Goal: Transaction & Acquisition: Purchase product/service

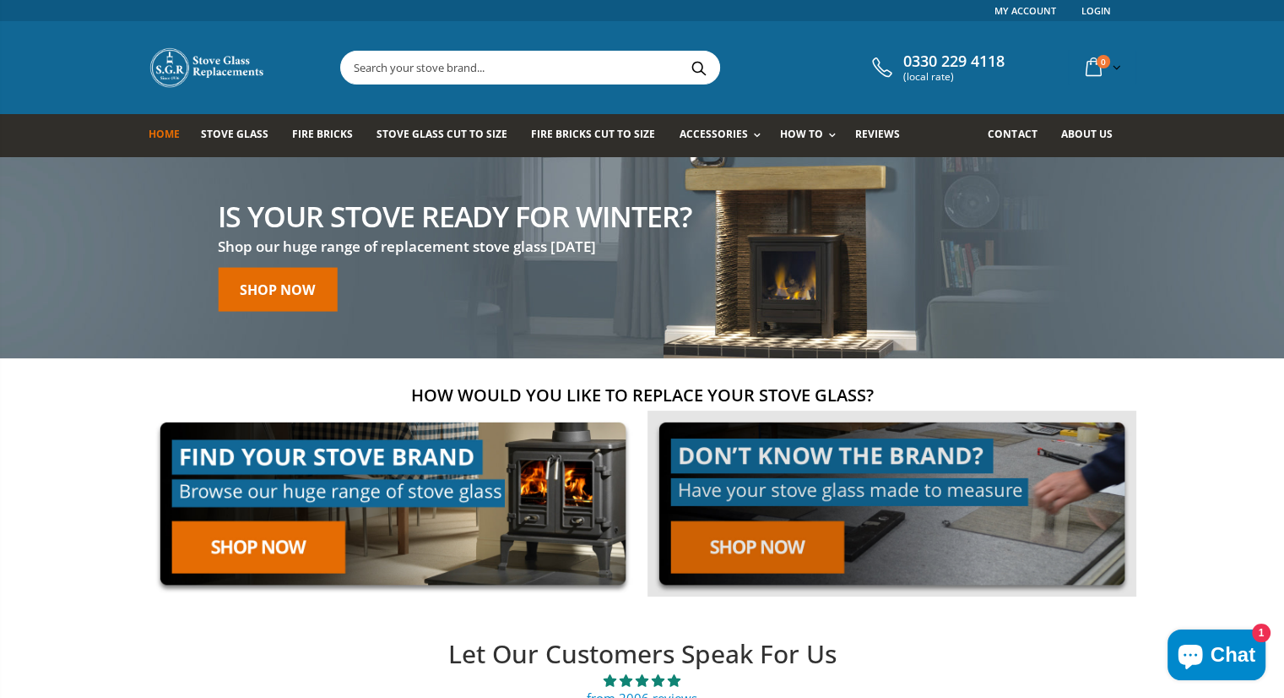
click at [753, 548] on link at bounding box center [892, 503] width 489 height 187
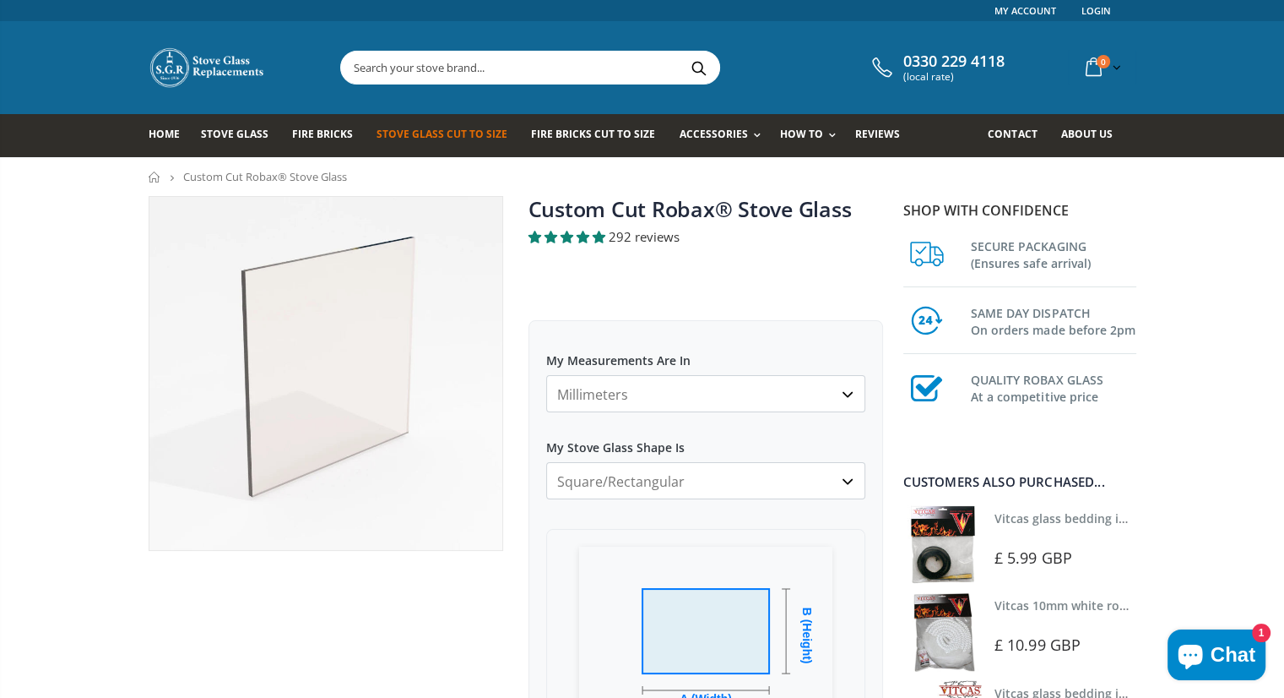
click at [849, 395] on select "Millimeters Centimeters Inches" at bounding box center [705, 393] width 319 height 37
select select "cm"
click at [546, 375] on select "Millimeters Centimeters Inches" at bounding box center [705, 393] width 319 height 37
click at [852, 485] on select "Square/Rectangular Arched Half Arch Both Top Corners Cut Single Corner Cut Slop…" at bounding box center [705, 480] width 319 height 37
click at [546, 462] on select "Square/Rectangular Arched Half Arch Both Top Corners Cut Single Corner Cut Slop…" at bounding box center [705, 480] width 319 height 37
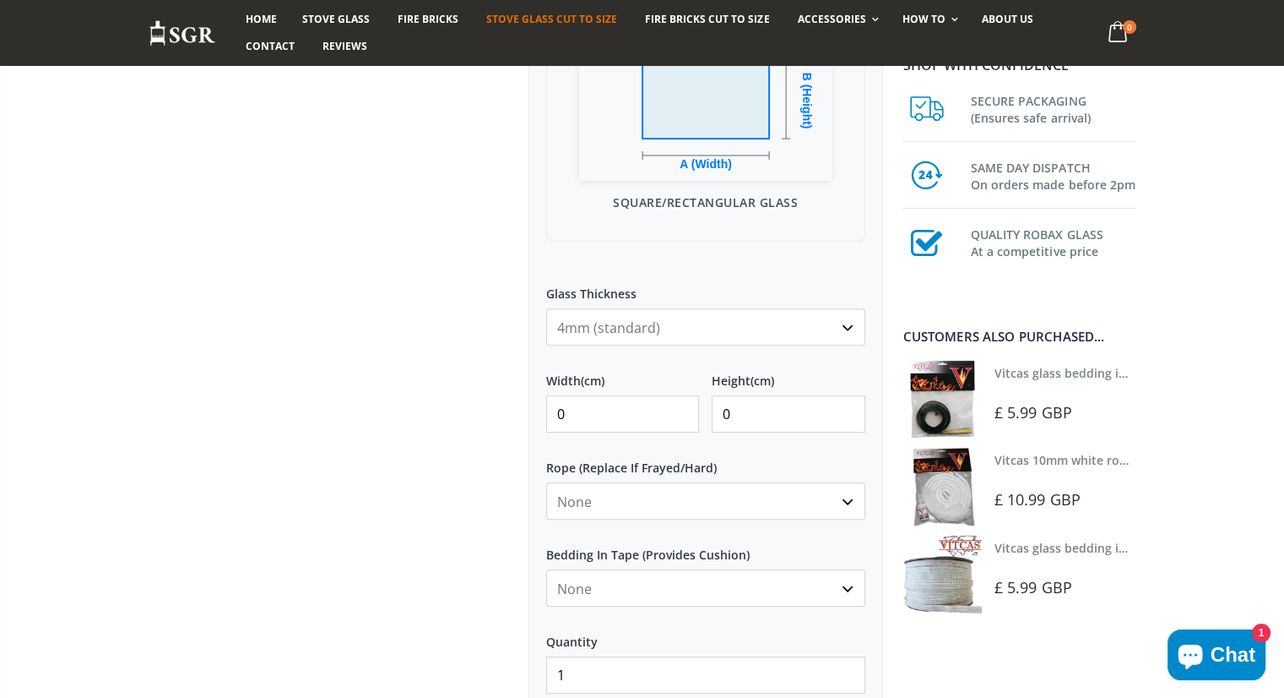
scroll to position [591, 0]
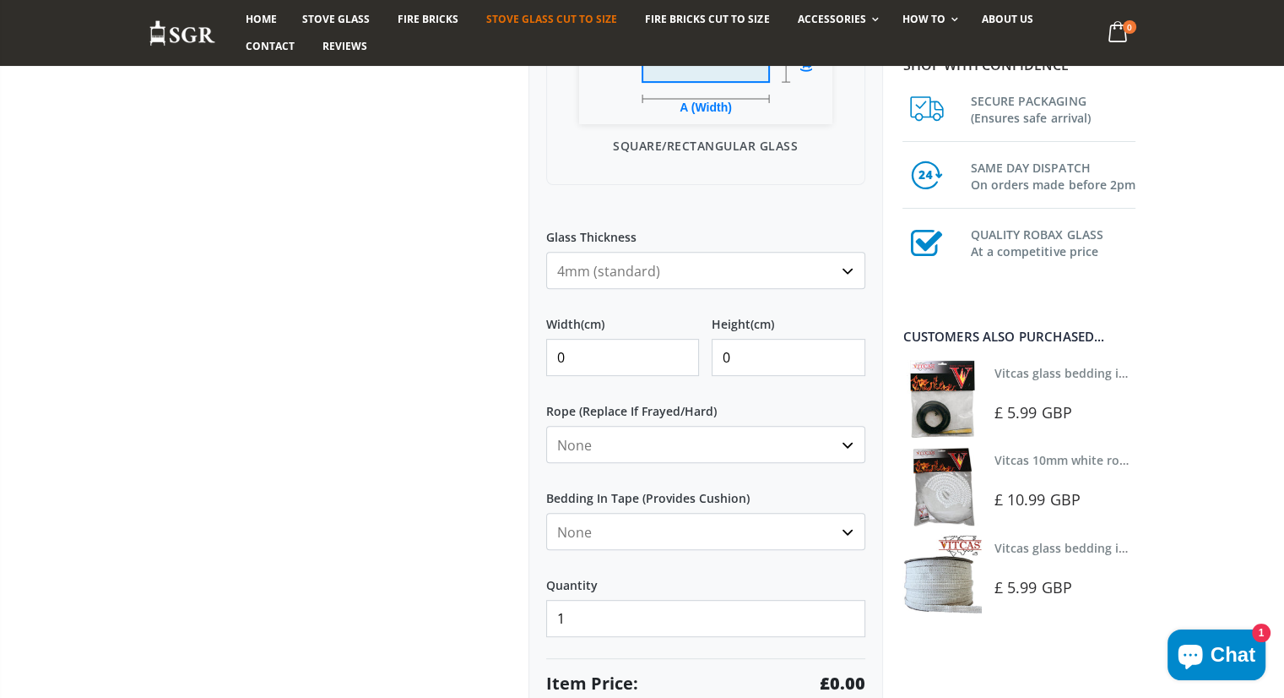
click at [846, 278] on select "4mm (standard) 5mm (gas fires with baffled flue) 3mm (For Use In Stoves With Th…" at bounding box center [705, 270] width 319 height 37
click at [672, 274] on select "4mm (standard) 5mm (gas fires with baffled flue) 3mm (For Use In Stoves With Th…" at bounding box center [705, 270] width 319 height 37
click at [682, 349] on input "1" at bounding box center [623, 357] width 154 height 37
click at [682, 349] on input "2" at bounding box center [623, 357] width 154 height 37
click at [682, 349] on input "3" at bounding box center [623, 357] width 154 height 37
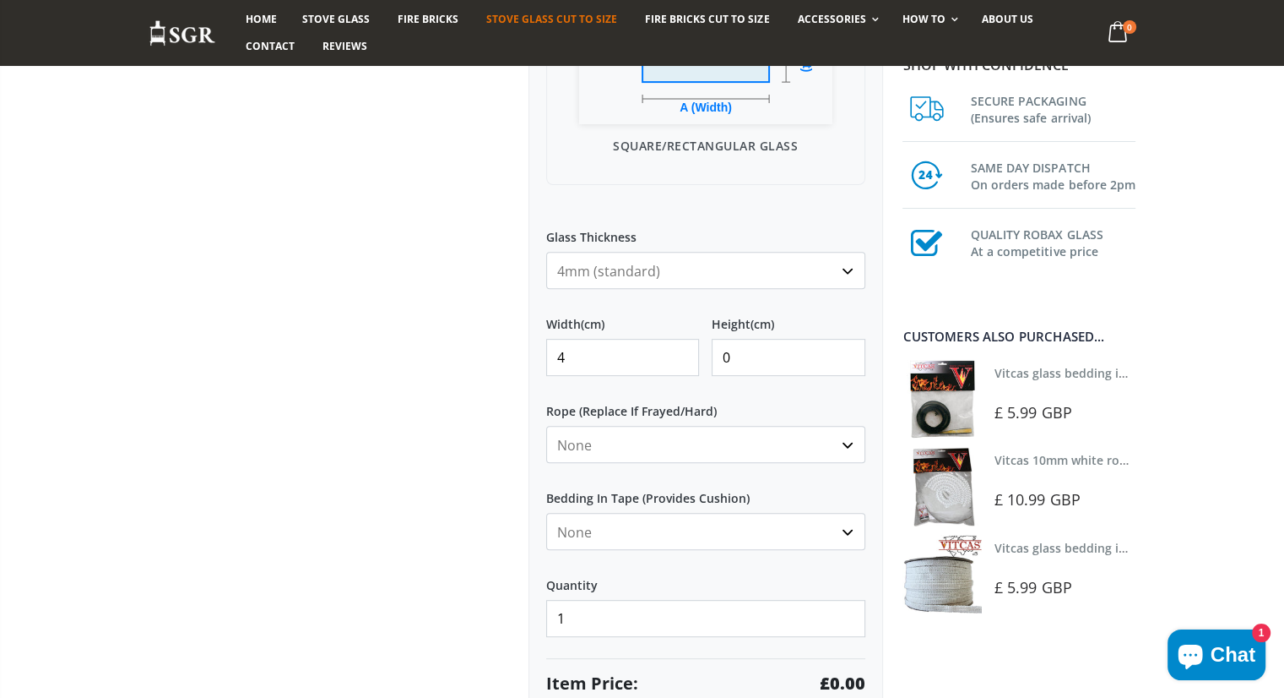
click at [682, 349] on input "4" at bounding box center [623, 357] width 154 height 37
click at [682, 349] on input "5" at bounding box center [623, 357] width 154 height 37
click at [682, 349] on input "6" at bounding box center [623, 357] width 154 height 37
click at [682, 349] on input "7" at bounding box center [623, 357] width 154 height 37
click at [682, 349] on input "8" at bounding box center [623, 357] width 154 height 37
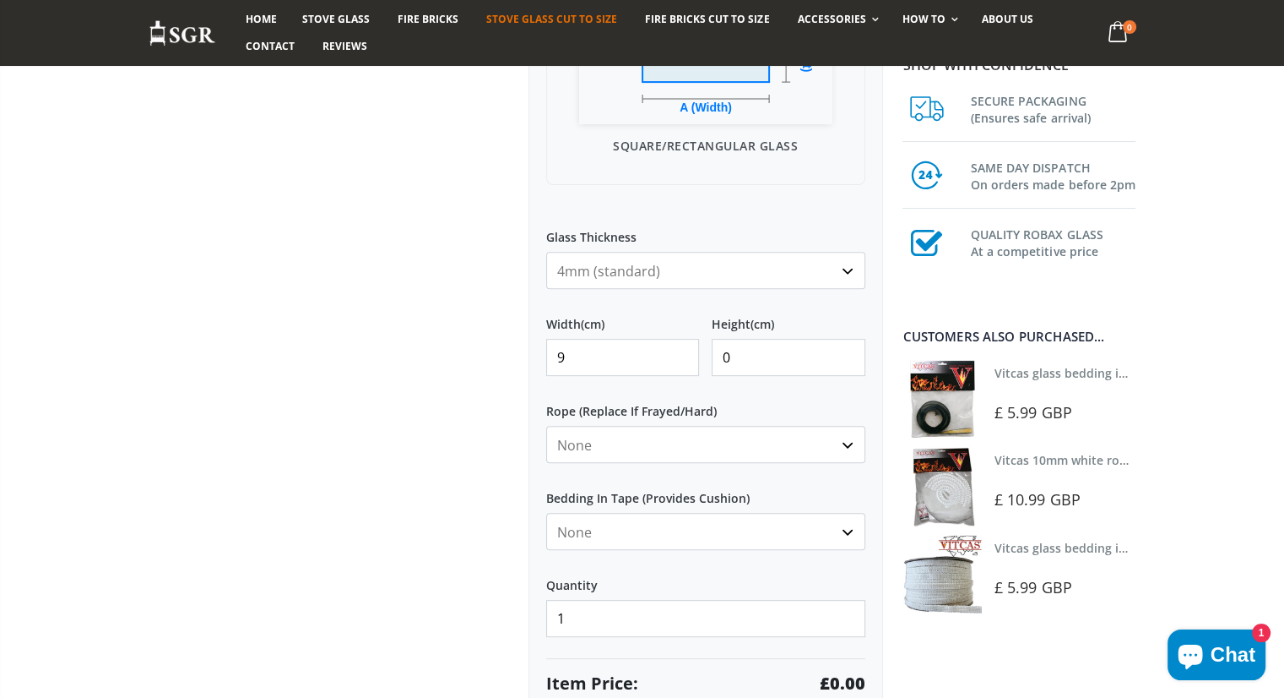
type input "9"
click at [682, 349] on input "9" at bounding box center [623, 357] width 154 height 37
click at [592, 358] on input "9" at bounding box center [623, 357] width 154 height 37
type input "240"
click at [843, 443] on select "None 3mm White 6mm White 8mm White 10mm White 12mm White 6mm Black 8mm Black 10…" at bounding box center [705, 444] width 319 height 37
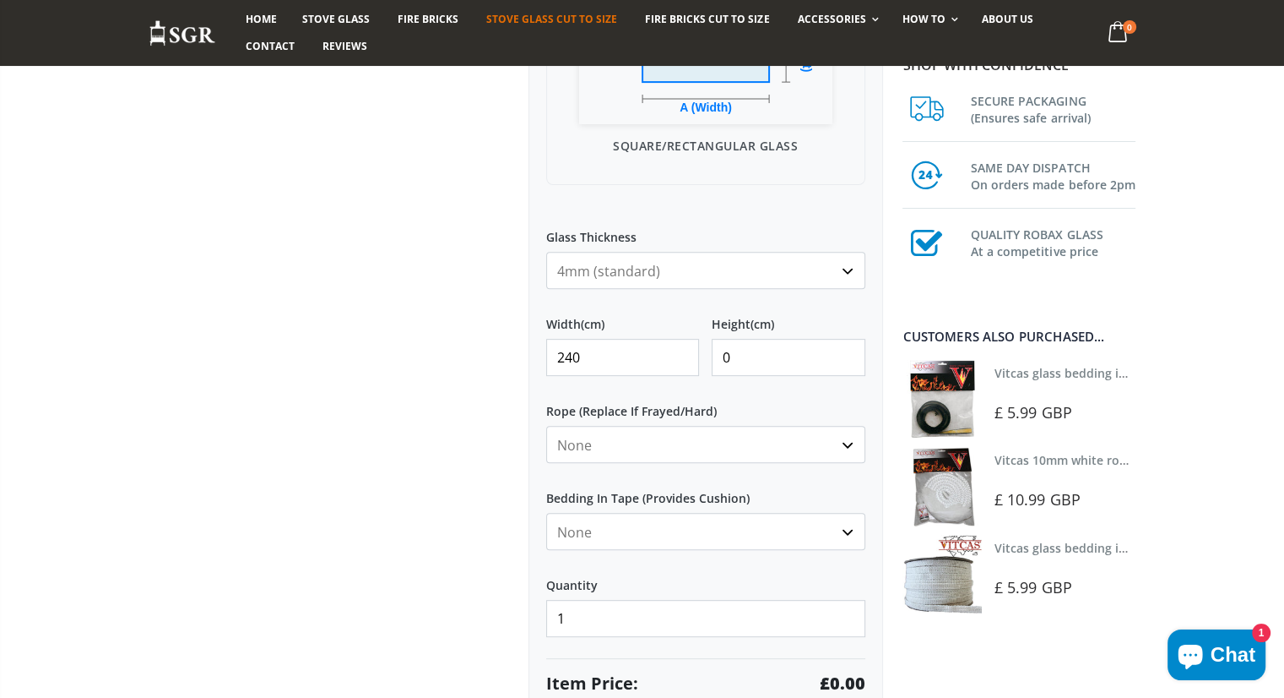
click at [348, 419] on div at bounding box center [326, 190] width 380 height 1170
